Goal: Task Accomplishment & Management: Manage account settings

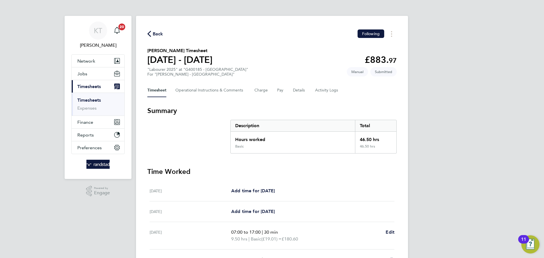
click at [90, 102] on link "Timesheets" at bounding box center [89, 99] width 24 height 5
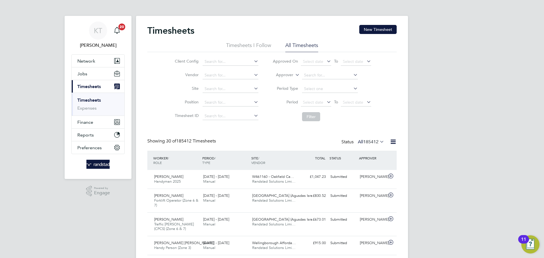
drag, startPoint x: 376, startPoint y: 30, endPoint x: 510, endPoint y: 89, distance: 146.8
click at [244, 45] on li "Timesheets I Follow" at bounding box center [248, 47] width 45 height 10
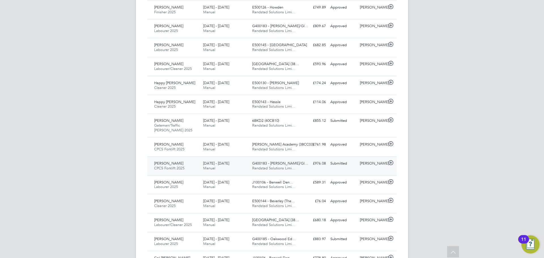
scroll to position [327, 0]
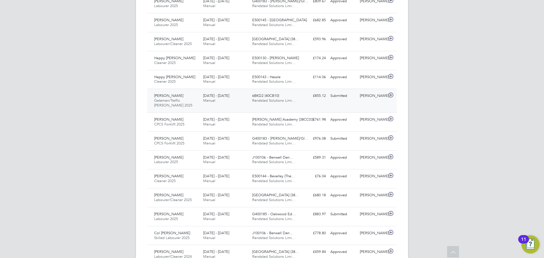
click at [337, 107] on div "Jude Atalor Gateman/Traffic [PERSON_NAME] 2025 [DATE] - [DATE] [DATE] - [DATE] …" at bounding box center [271, 101] width 249 height 24
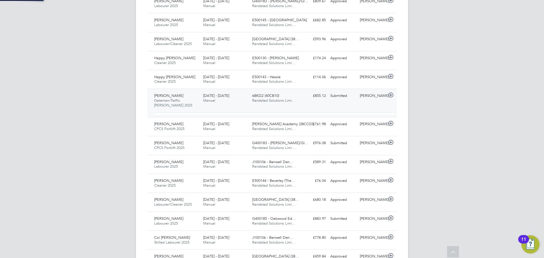
scroll to position [10, 55]
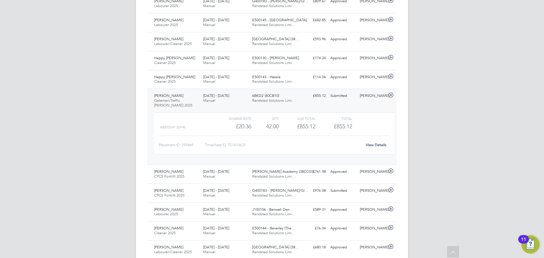
click at [342, 104] on div "Jude Atalor Gateman/Traffic [PERSON_NAME] 2025 [DATE] - [DATE] [DATE] - [DATE] …" at bounding box center [271, 127] width 249 height 76
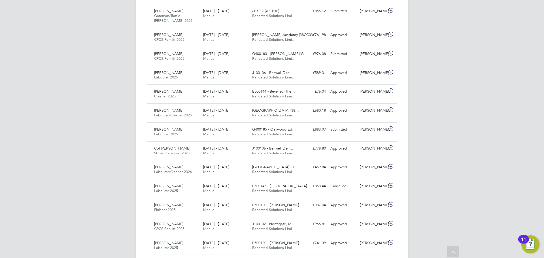
scroll to position [0, 0]
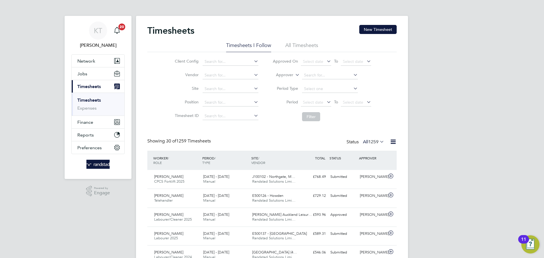
click at [94, 98] on link "Timesheets" at bounding box center [89, 99] width 24 height 5
click at [123, 29] on span "20" at bounding box center [121, 27] width 7 height 7
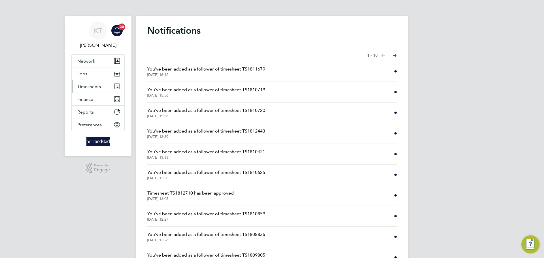
click at [102, 87] on button "Timesheets" at bounding box center [98, 86] width 53 height 12
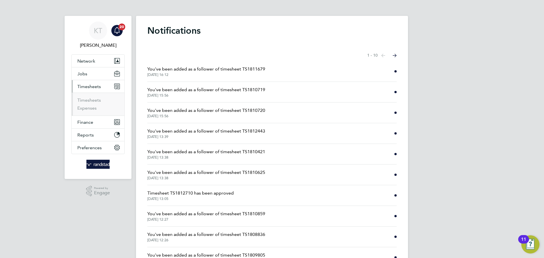
click at [92, 103] on li "Timesheets" at bounding box center [98, 101] width 42 height 8
click at [89, 101] on link "Timesheets" at bounding box center [89, 99] width 24 height 5
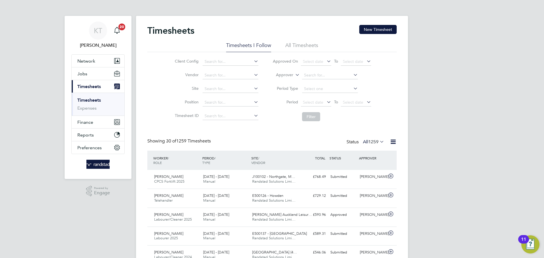
scroll to position [14, 49]
click at [81, 76] on span "Jobs" at bounding box center [82, 73] width 10 height 5
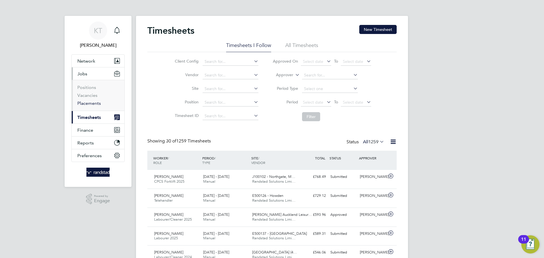
click at [93, 103] on link "Placements" at bounding box center [89, 103] width 24 height 5
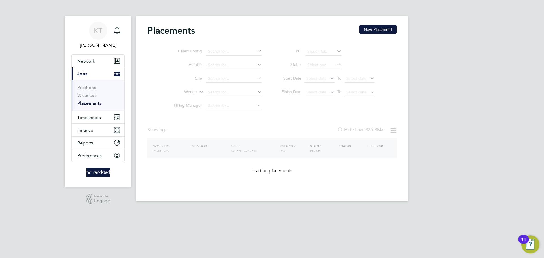
click at [221, 79] on ul "Client Config Vendor Site Worker Hiring Manager" at bounding box center [215, 79] width 107 height 68
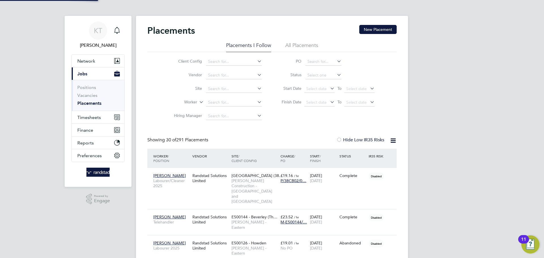
click at [292, 140] on div "Showing 30 of 291 Placements Hide Low IR35 Risks" at bounding box center [271, 143] width 249 height 12
click at [210, 90] on input at bounding box center [234, 89] width 56 height 8
click at [212, 90] on input at bounding box center [234, 89] width 56 height 8
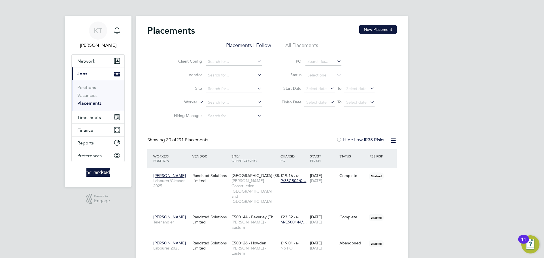
drag, startPoint x: 309, startPoint y: 116, endPoint x: 279, endPoint y: 107, distance: 32.0
click at [310, 117] on div "Client Config Vendor Site Worker Hiring Manager PO Status Start Date Select dat…" at bounding box center [271, 87] width 249 height 71
click at [231, 99] on input at bounding box center [234, 103] width 56 height 8
click at [224, 107] on li "[PERSON_NAME]" at bounding box center [234, 110] width 56 height 8
type input "[PERSON_NAME]"
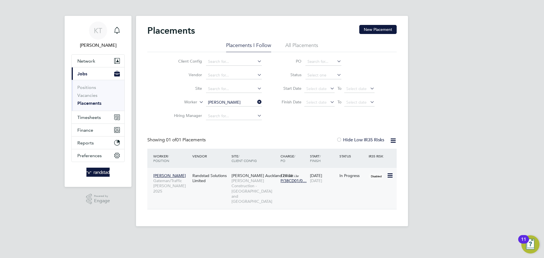
click at [353, 173] on div "In Progress" at bounding box center [352, 175] width 27 height 5
click at [91, 114] on button "Timesheets" at bounding box center [98, 117] width 53 height 12
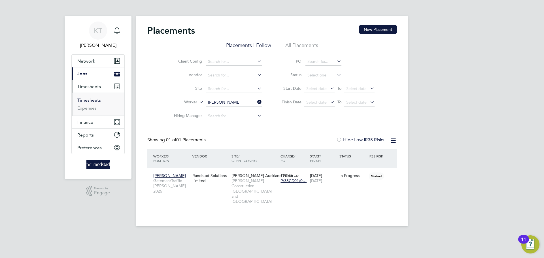
click at [86, 102] on link "Timesheets" at bounding box center [89, 99] width 24 height 5
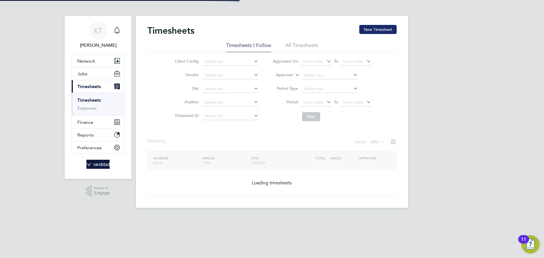
click at [372, 29] on button "New Timesheet" at bounding box center [377, 29] width 37 height 9
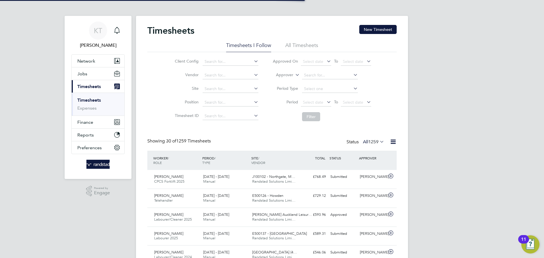
scroll to position [14, 49]
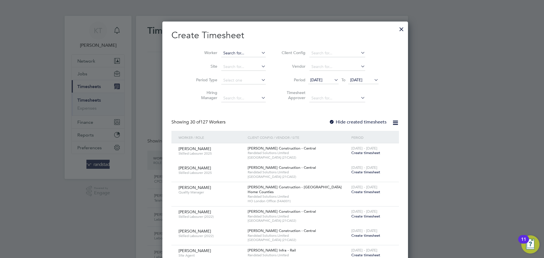
click at [229, 49] on input at bounding box center [243, 53] width 44 height 8
click at [216, 58] on b "Kieran" at bounding box center [216, 60] width 12 height 5
type input "[PERSON_NAME]"
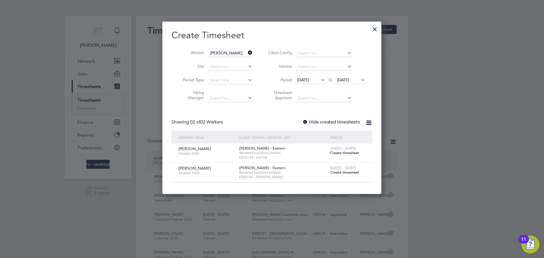
drag, startPoint x: 331, startPoint y: 112, endPoint x: 330, endPoint y: 115, distance: 2.9
click at [330, 113] on div "Create Timesheet Worker [PERSON_NAME] Site Period Type Hiring Manager Client Co…" at bounding box center [271, 105] width 201 height 153
click at [330, 115] on div "Create Timesheet Worker [PERSON_NAME] Site Period Type Hiring Manager Client Co…" at bounding box center [271, 105] width 201 height 153
click at [329, 119] on div "Hide created timesheets" at bounding box center [331, 122] width 59 height 6
click at [329, 120] on label "Hide created timesheets" at bounding box center [331, 122] width 58 height 6
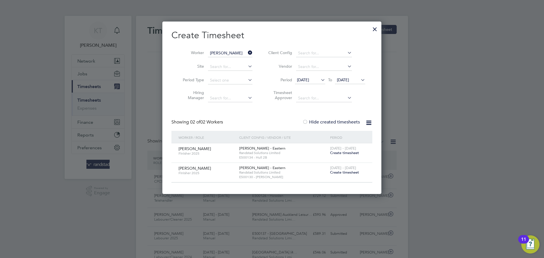
click at [378, 30] on div at bounding box center [375, 28] width 10 height 10
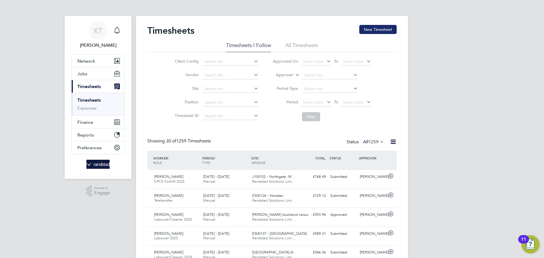
click at [387, 25] on button "New Timesheet" at bounding box center [377, 29] width 37 height 9
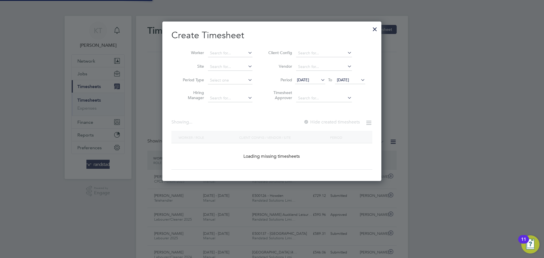
scroll to position [160, 219]
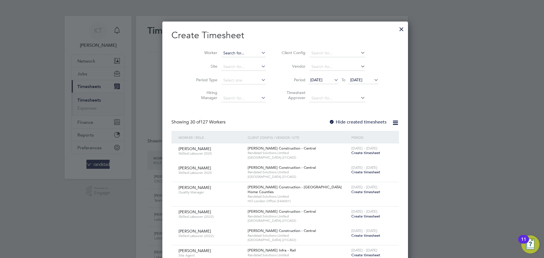
click at [221, 52] on input at bounding box center [243, 53] width 44 height 8
type input "[PERSON_NAME]"
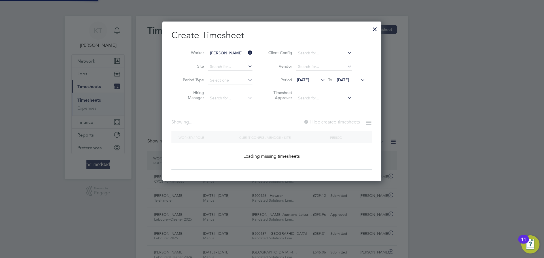
scroll to position [160, 219]
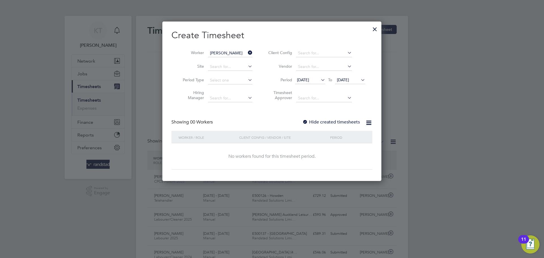
click at [315, 120] on label "Hide created timesheets" at bounding box center [331, 122] width 58 height 6
click at [346, 81] on span "[DATE]" at bounding box center [343, 79] width 12 height 5
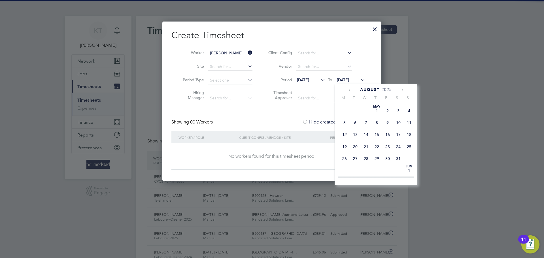
scroll to position [226, 0]
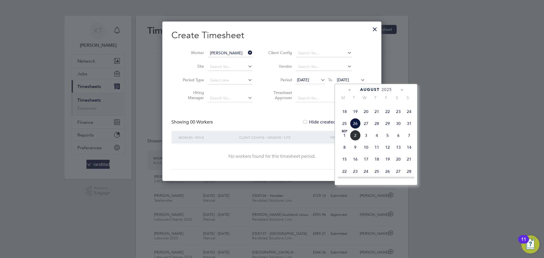
click at [371, 141] on span "4" at bounding box center [376, 135] width 11 height 11
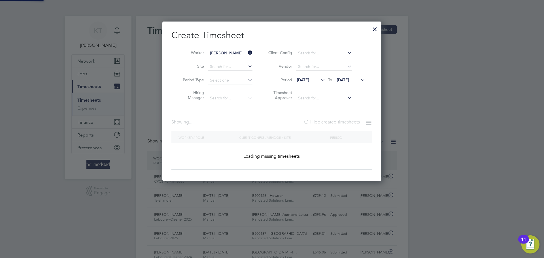
scroll to position [182, 219]
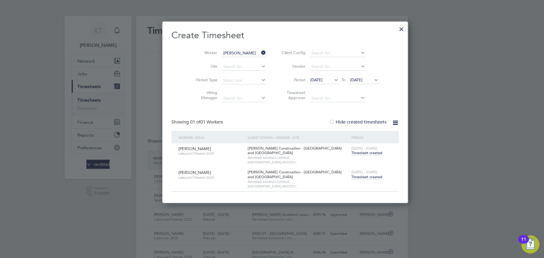
click at [351, 175] on span "Timesheet created" at bounding box center [366, 176] width 31 height 5
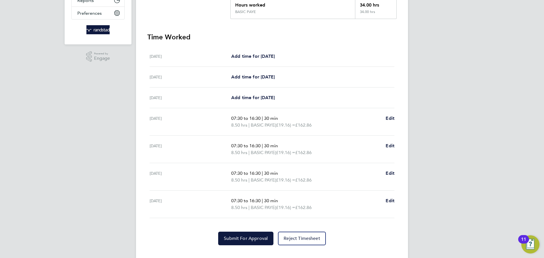
scroll to position [144, 0]
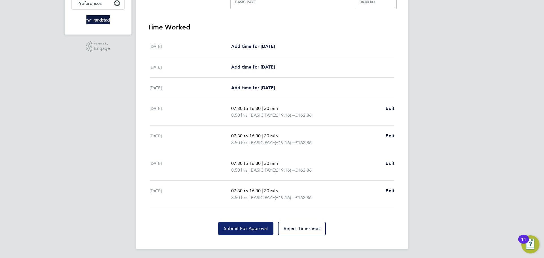
click at [255, 229] on span "Submit For Approval" at bounding box center [246, 229] width 44 height 6
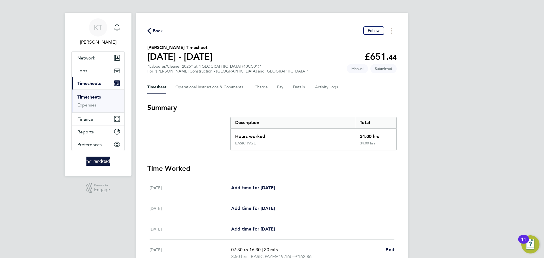
scroll to position [0, 0]
